Goal: Find specific page/section: Find specific page/section

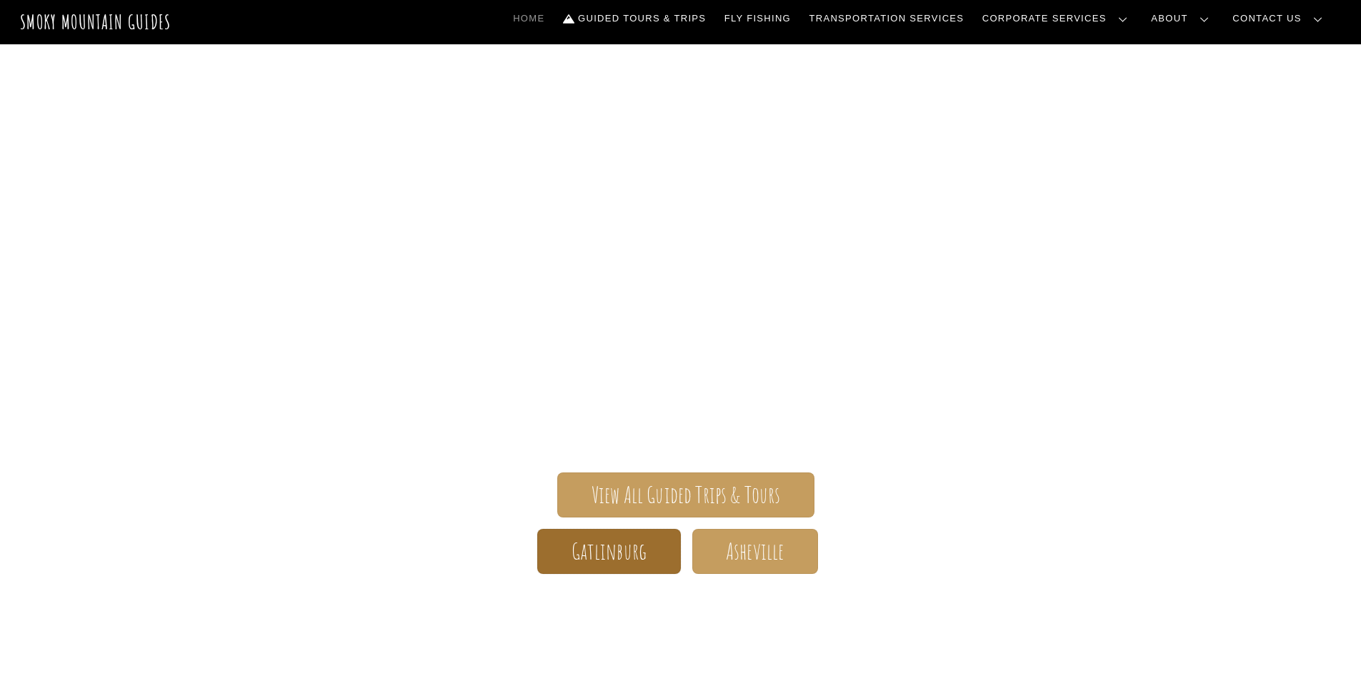
click at [602, 551] on span "Gatlinburg" at bounding box center [610, 551] width 76 height 15
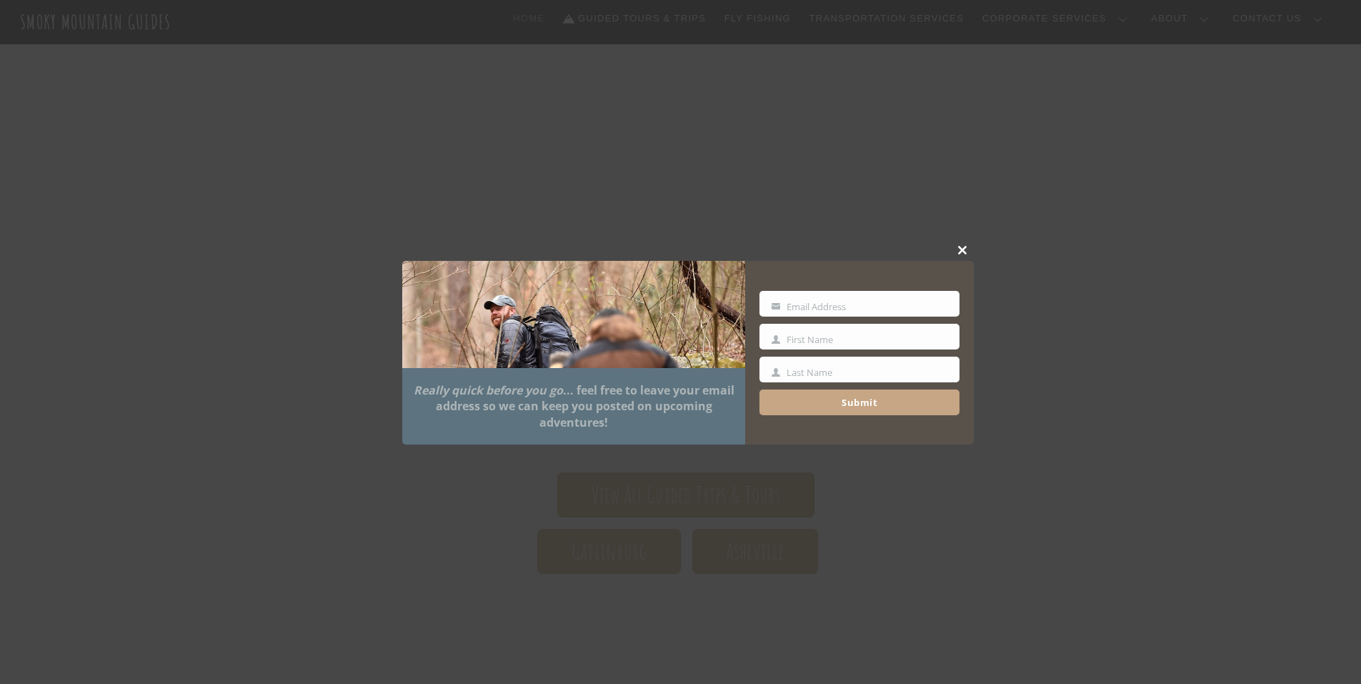
click at [962, 247] on span at bounding box center [962, 250] width 21 height 9
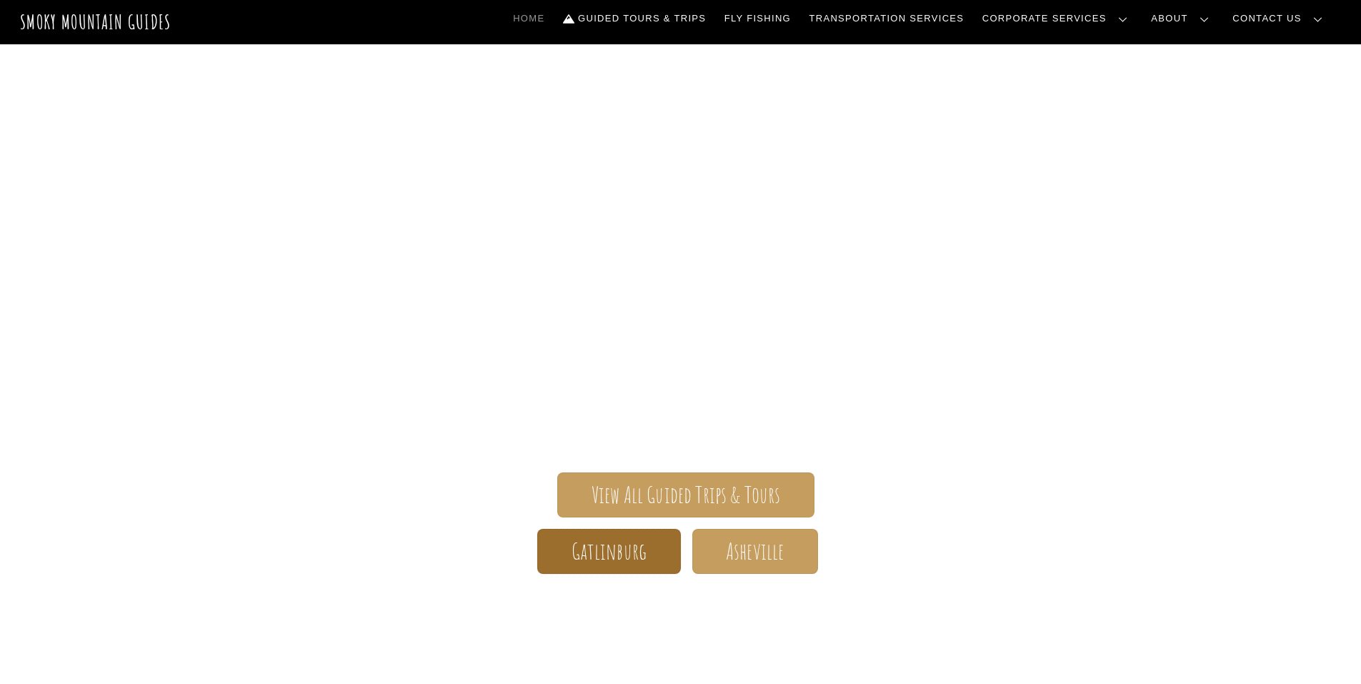
click at [608, 553] on span "Gatlinburg" at bounding box center [610, 551] width 76 height 15
click at [639, 559] on span "Gatlinburg" at bounding box center [610, 551] width 76 height 15
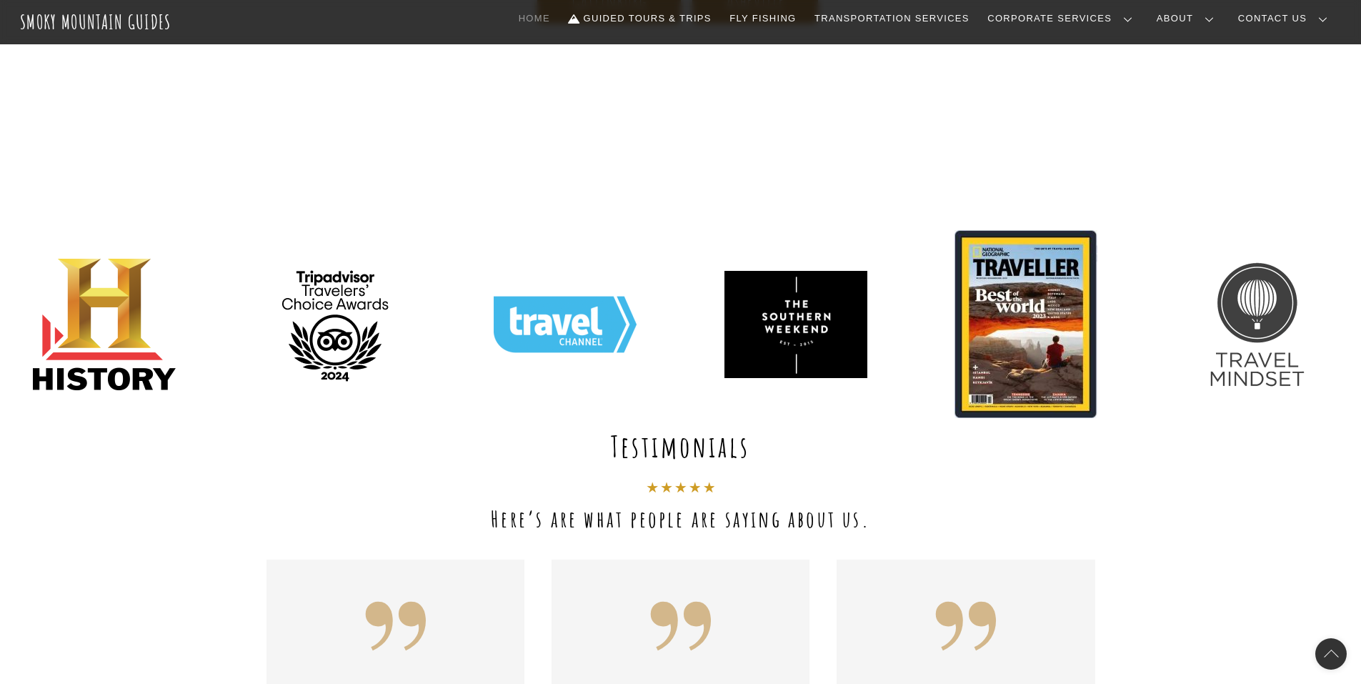
scroll to position [71, 0]
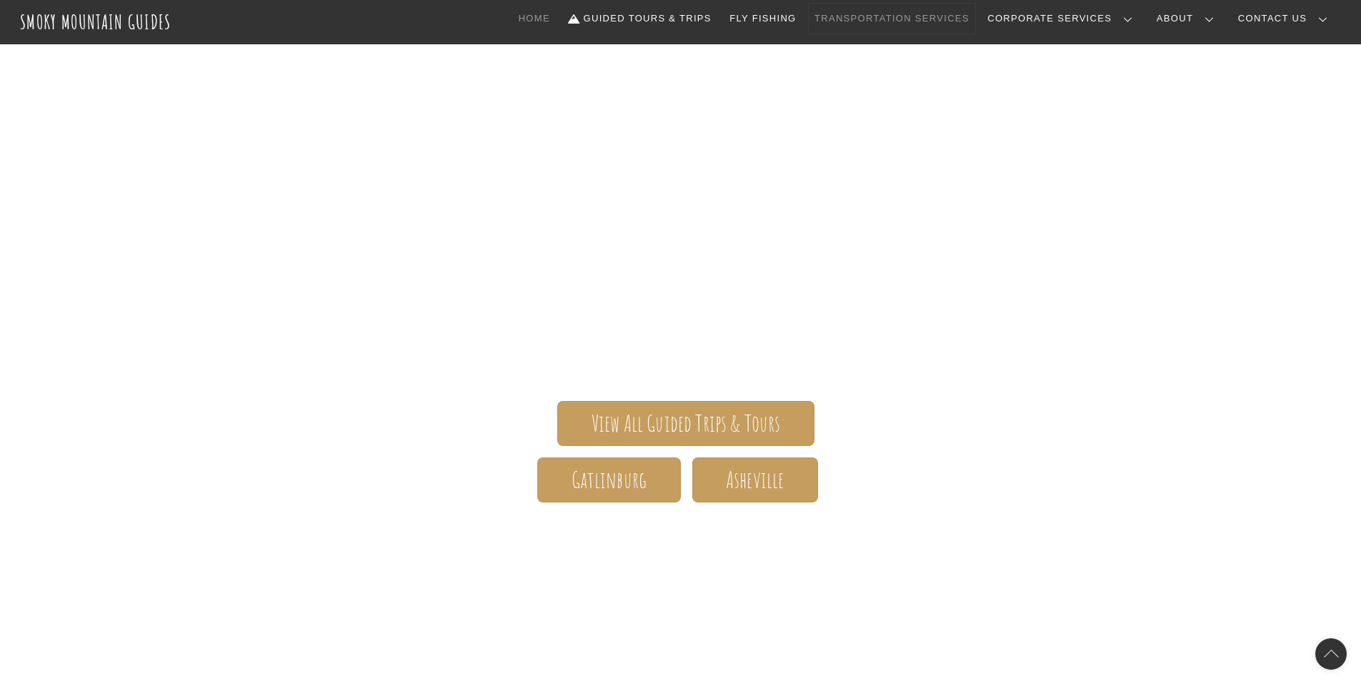
click at [974, 20] on link "Transportation Services" at bounding box center [892, 19] width 166 height 30
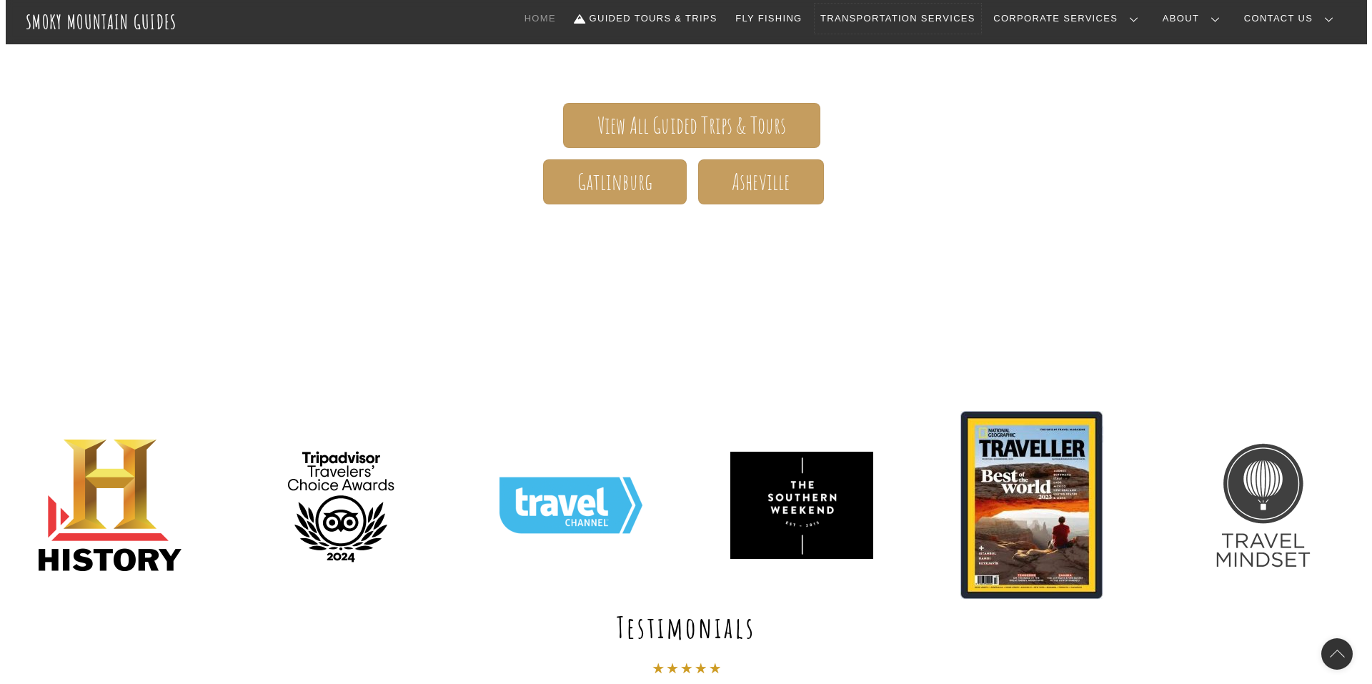
scroll to position [357, 0]
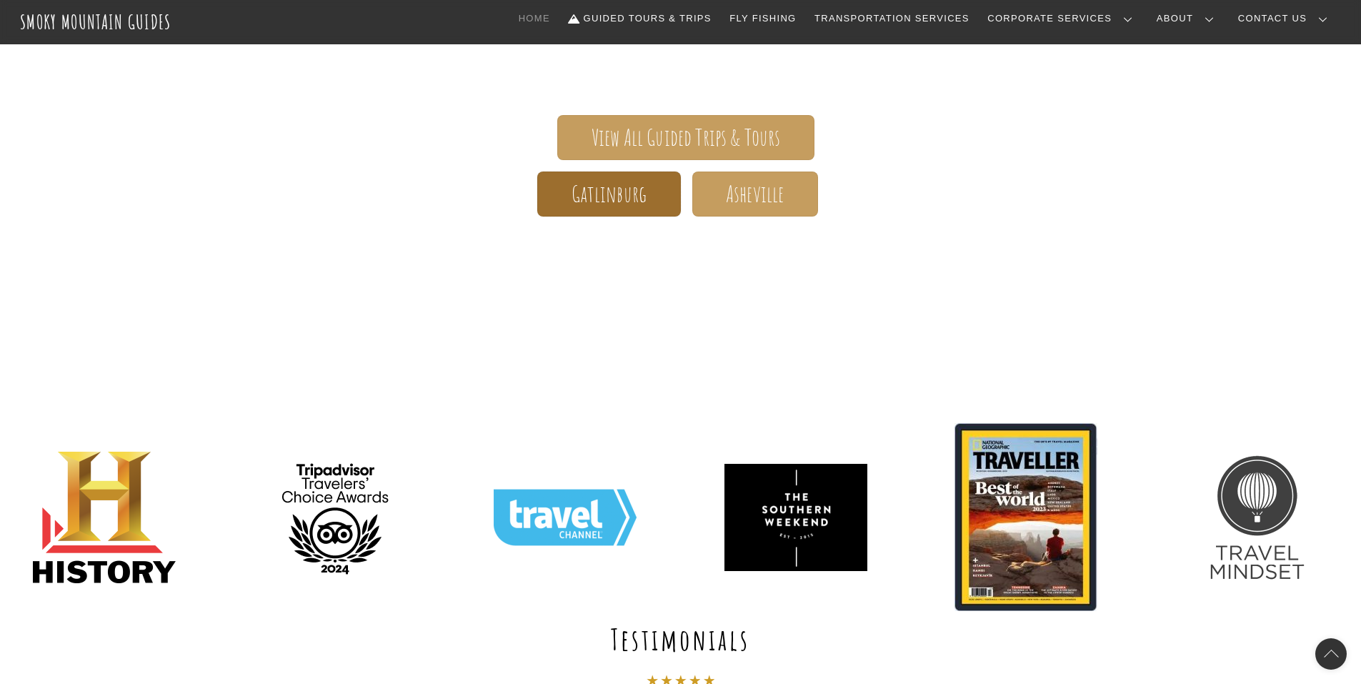
click at [625, 201] on span "Gatlinburg" at bounding box center [610, 193] width 76 height 15
click at [644, 186] on span "Gatlinburg" at bounding box center [610, 193] width 76 height 15
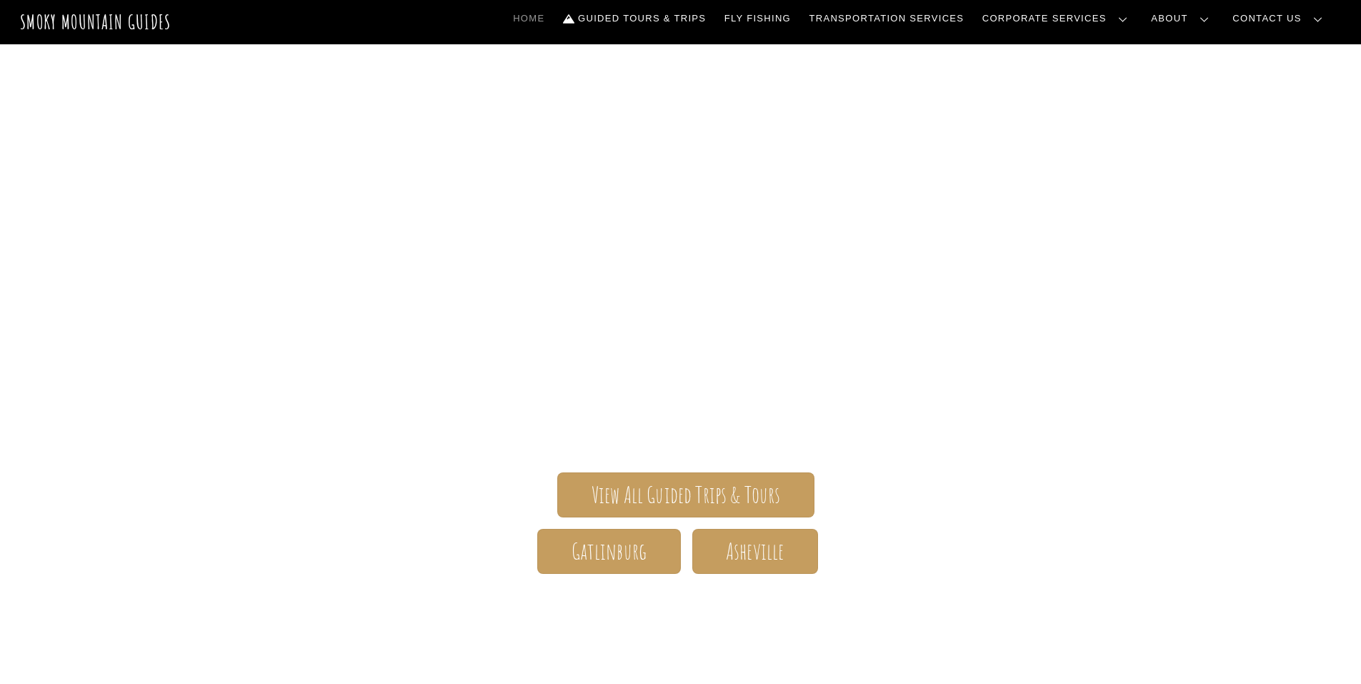
click at [603, 575] on div "Smoky Mountain Guides The ONLY one-stop, full Service Guide Company for the Gat…" at bounding box center [680, 446] width 829 height 397
click at [599, 559] on span "Gatlinburg" at bounding box center [610, 551] width 76 height 15
click at [620, 557] on span "Gatlinburg" at bounding box center [610, 551] width 76 height 15
click at [618, 559] on span "Gatlinburg" at bounding box center [610, 551] width 76 height 15
